Goal: Information Seeking & Learning: Check status

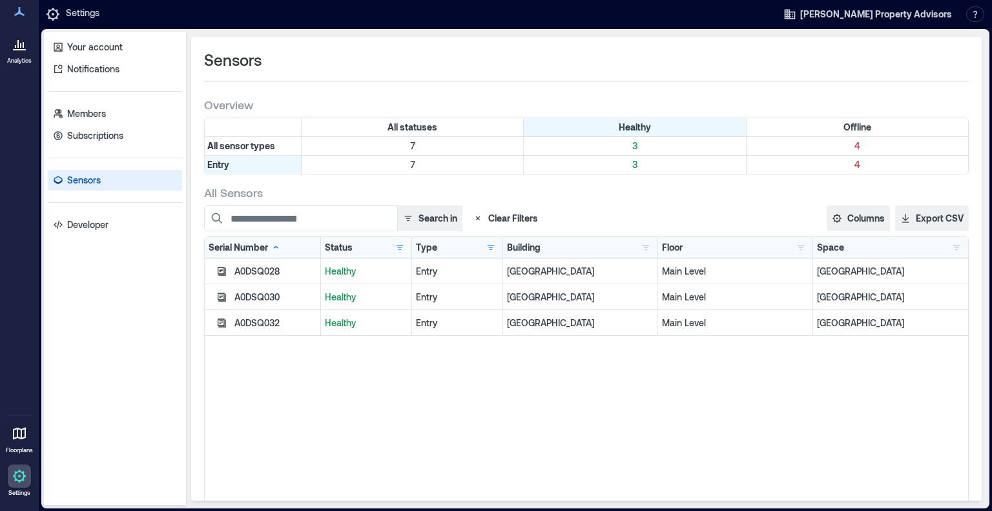
click at [28, 432] on div at bounding box center [19, 433] width 23 height 23
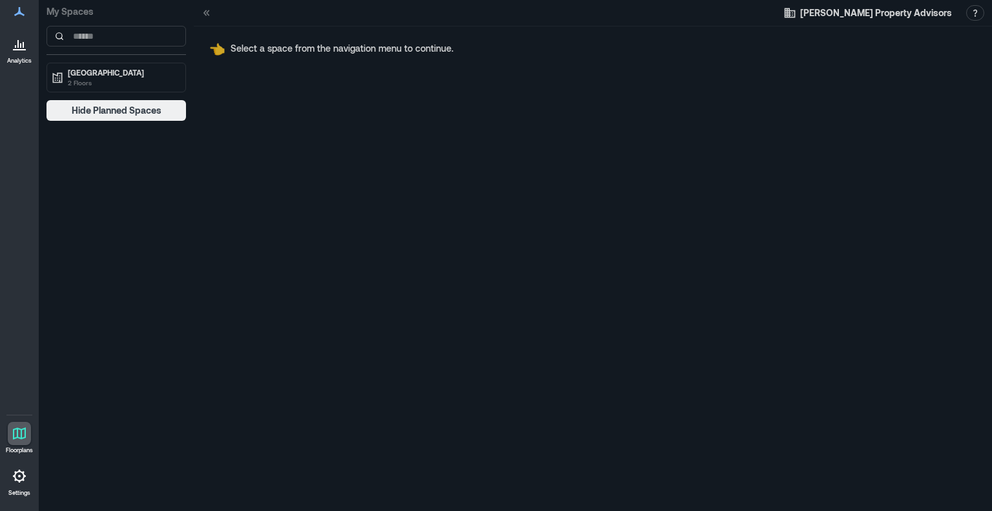
click at [16, 56] on div at bounding box center [19, 43] width 23 height 23
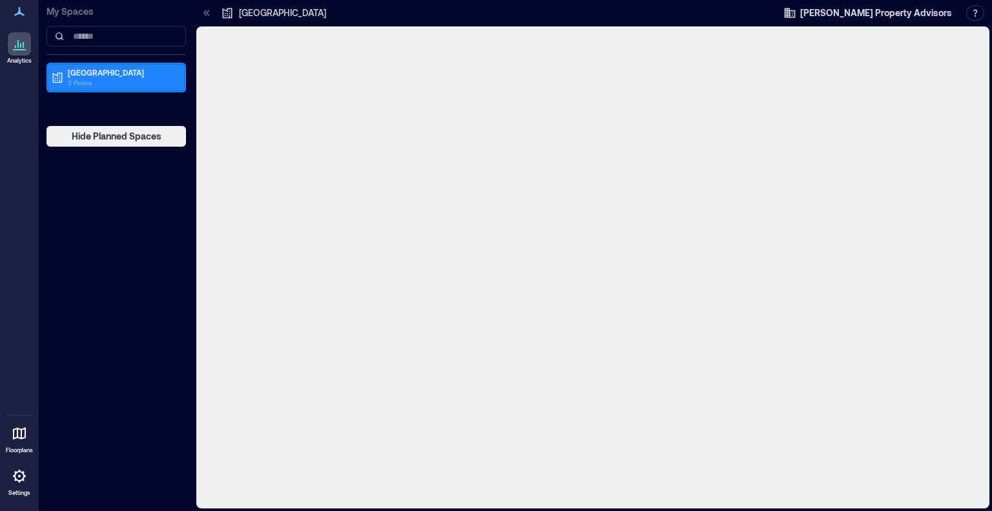
click at [145, 82] on p "2 Floors" at bounding box center [122, 83] width 109 height 10
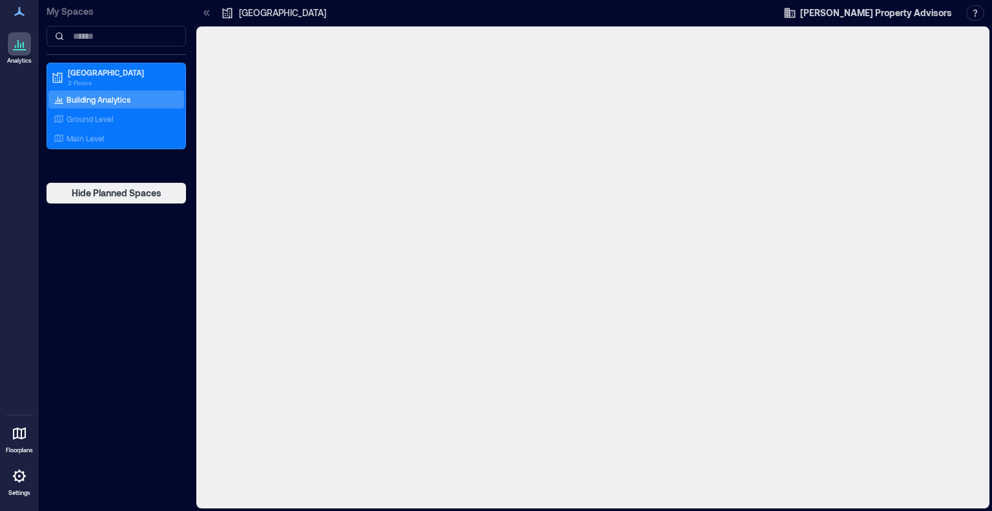
click at [114, 96] on p "Building Analytics" at bounding box center [99, 99] width 64 height 10
